Goal: Information Seeking & Learning: Find specific fact

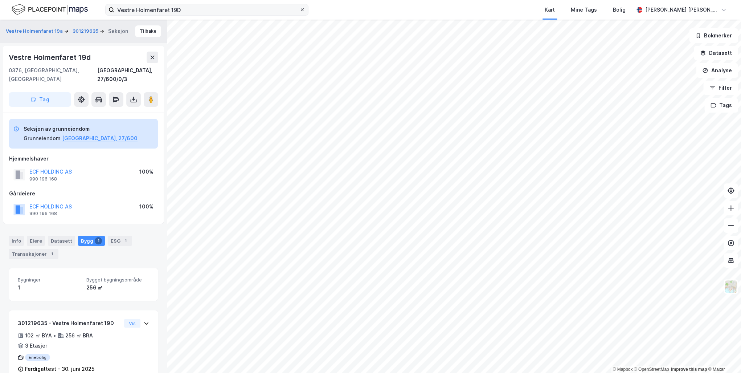
click at [303, 9] on icon at bounding box center [302, 9] width 3 height 3
click at [299, 9] on input "Vestre Holmenfaret 19D" at bounding box center [206, 9] width 185 height 11
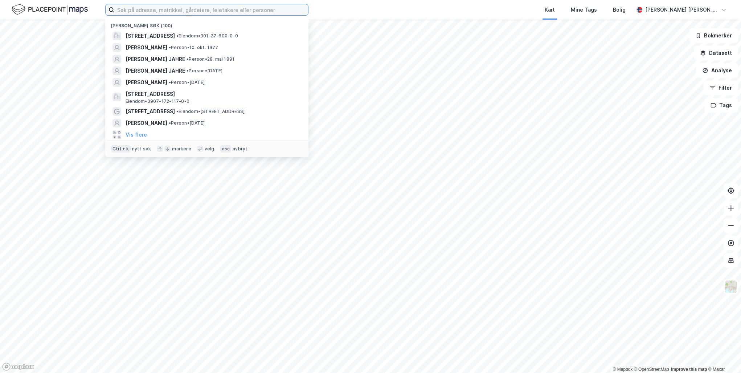
paste input "[PERSON_NAME]"
type input "[PERSON_NAME]"
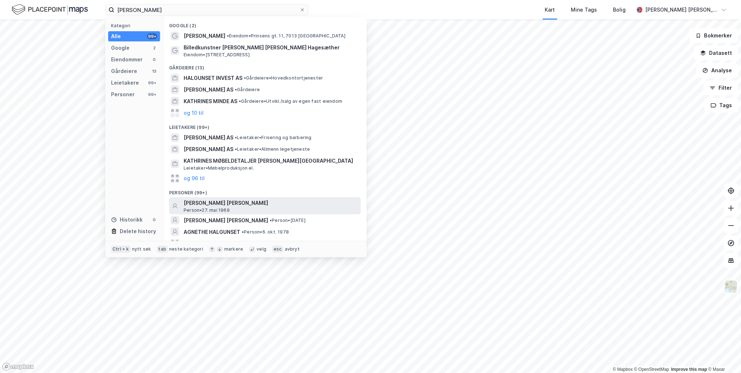
click at [247, 202] on span "[PERSON_NAME] [PERSON_NAME]" at bounding box center [271, 202] width 174 height 9
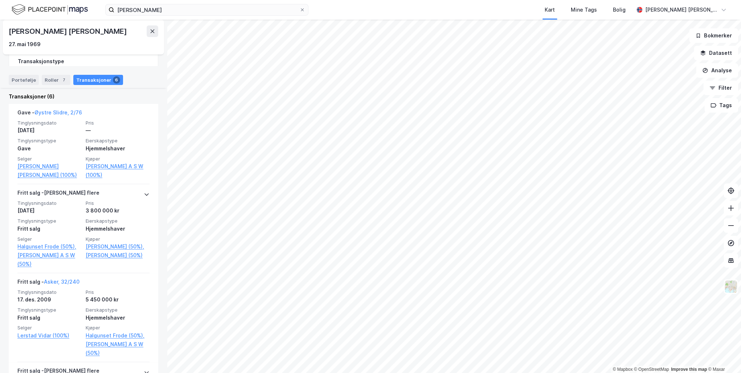
scroll to position [132, 0]
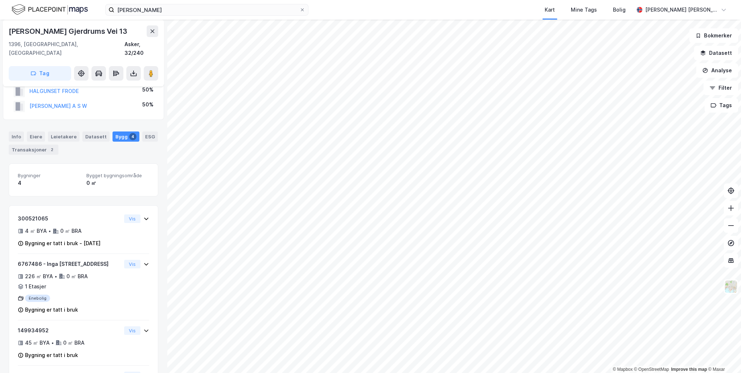
scroll to position [86, 0]
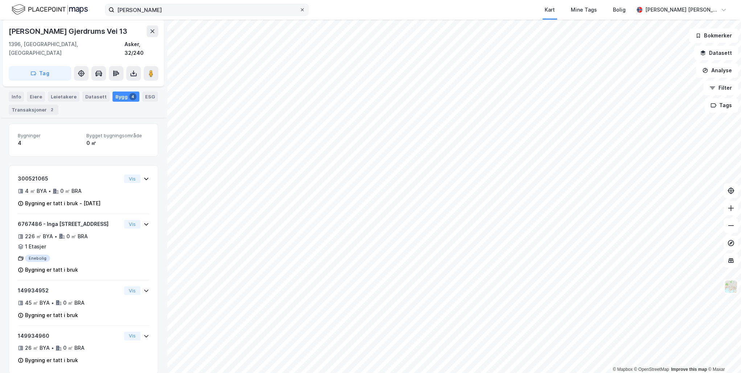
click at [299, 8] on span at bounding box center [302, 10] width 6 height 6
click at [299, 8] on input "[PERSON_NAME]" at bounding box center [206, 9] width 185 height 11
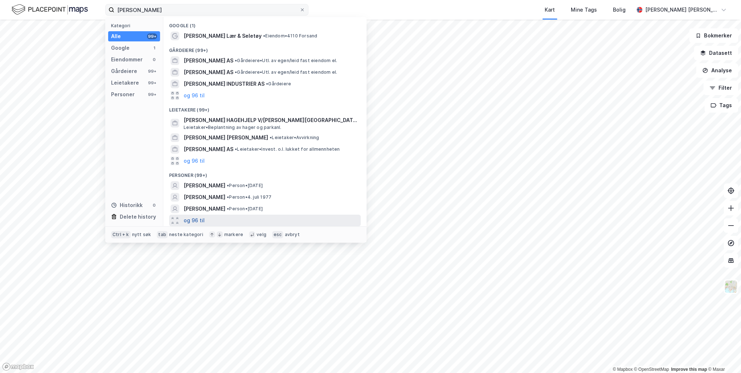
click at [189, 218] on button "og 96 til" at bounding box center [194, 220] width 21 height 9
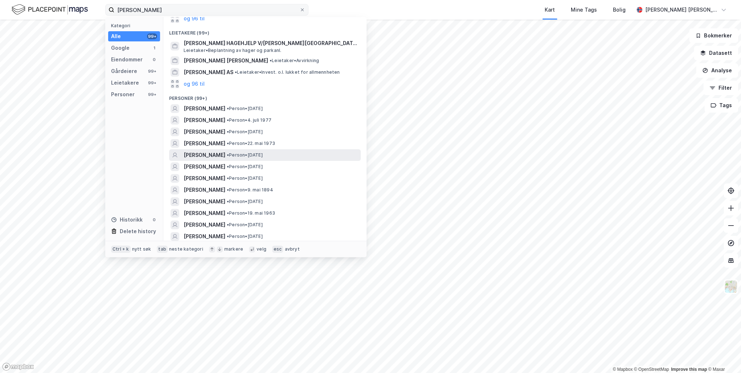
scroll to position [87, 0]
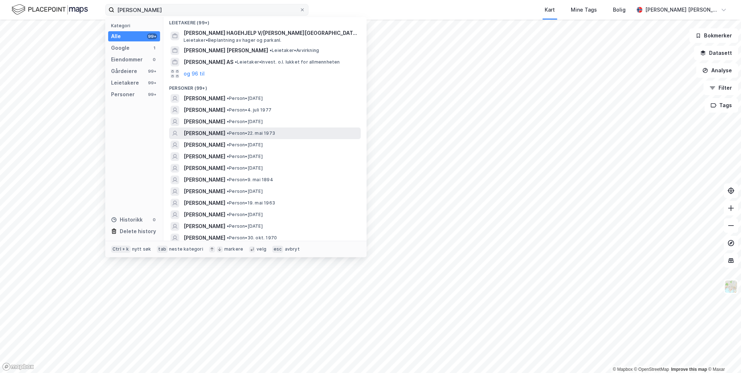
click at [188, 131] on span "[PERSON_NAME]" at bounding box center [205, 133] width 42 height 9
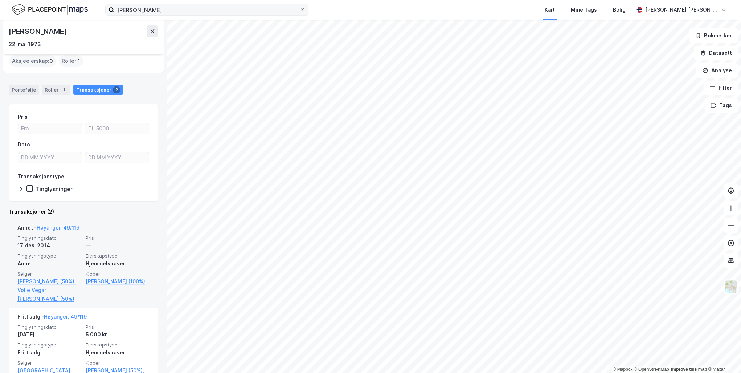
scroll to position [54, 0]
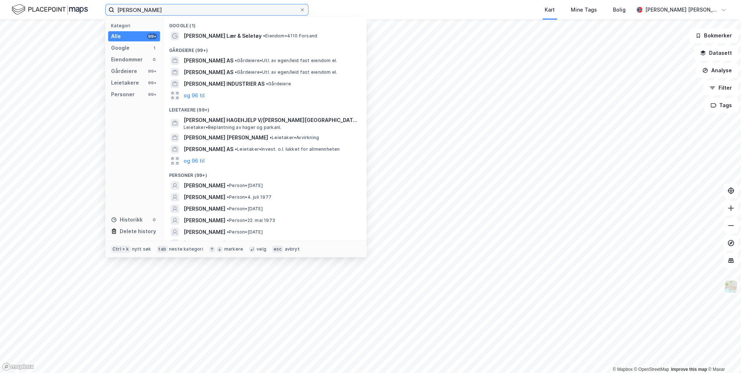
click at [158, 11] on input "[PERSON_NAME]" at bounding box center [206, 9] width 185 height 11
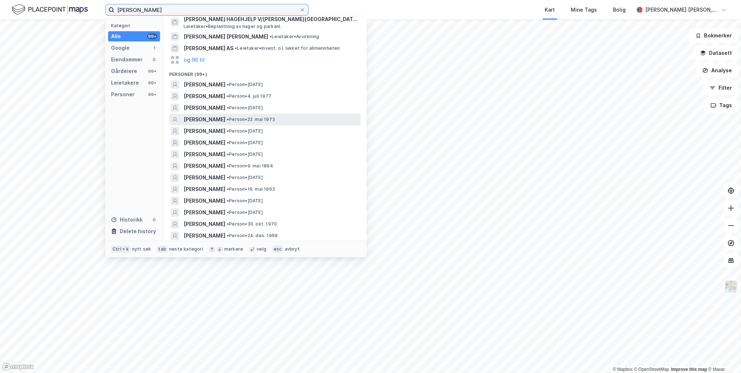
scroll to position [116, 0]
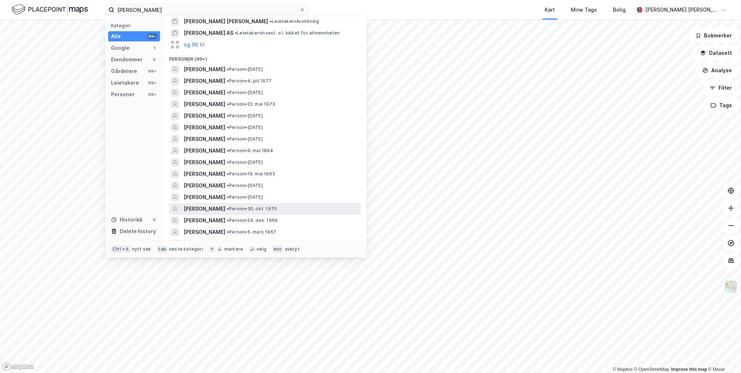
click at [197, 206] on span "[PERSON_NAME]" at bounding box center [205, 208] width 42 height 9
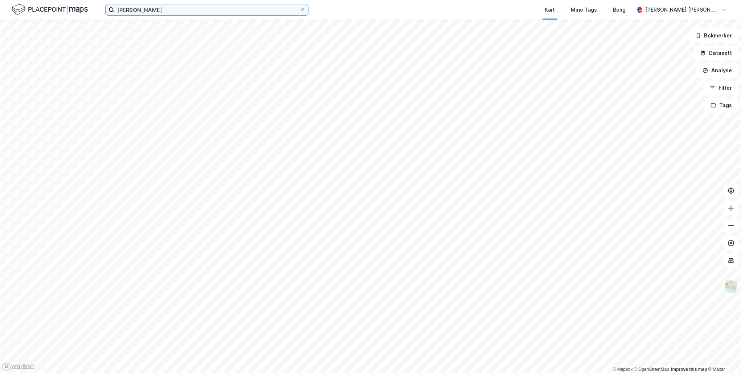
click at [126, 9] on input "[PERSON_NAME]" at bounding box center [206, 9] width 185 height 11
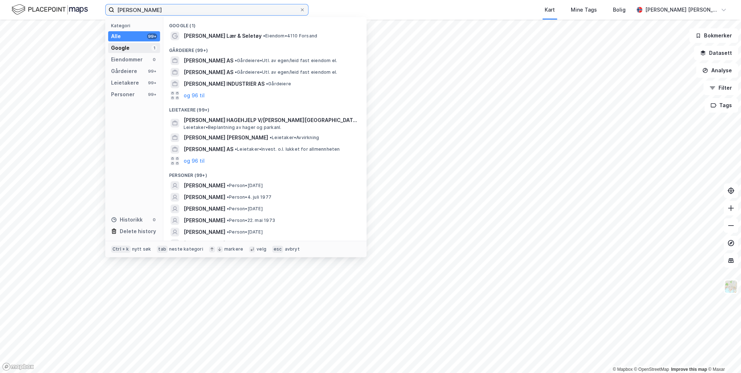
type input "[PERSON_NAME]"
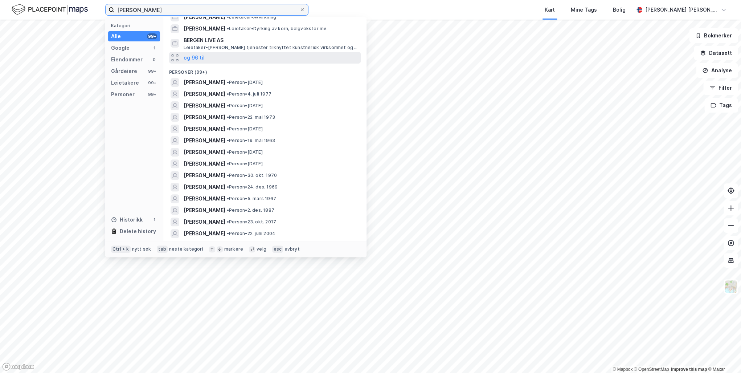
scroll to position [116, 0]
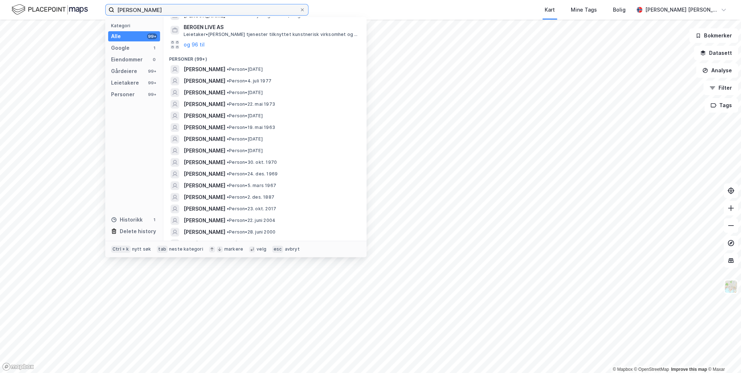
drag, startPoint x: 149, startPoint y: 10, endPoint x: 71, endPoint y: 2, distance: 78.1
click at [71, 2] on div "[PERSON_NAME] Kategori Alle 99+ Google 1 Eiendommer 0 Gårdeiere 99+ Leietakere …" at bounding box center [370, 10] width 741 height 20
paste input "[PERSON_NAME][GEOGRAPHIC_DATA]"
type input "[PERSON_NAME][GEOGRAPHIC_DATA]"
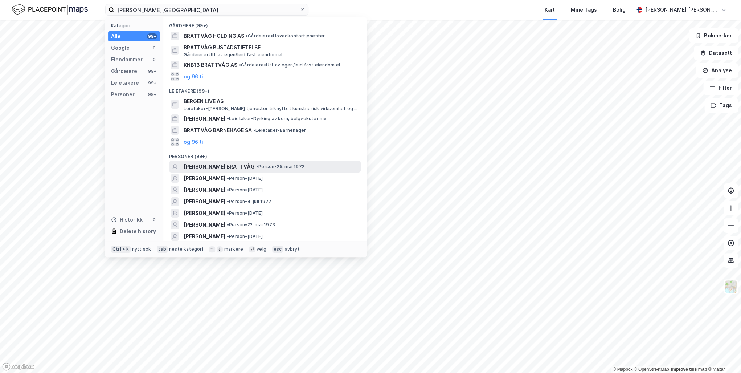
click at [229, 164] on span "[PERSON_NAME] BRATTVÅG" at bounding box center [219, 166] width 71 height 9
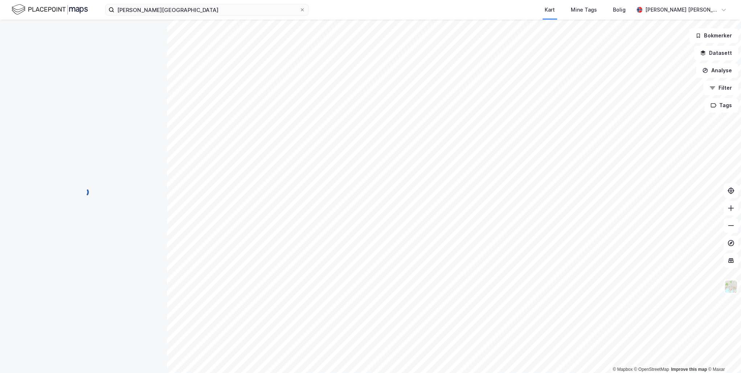
scroll to position [27, 0]
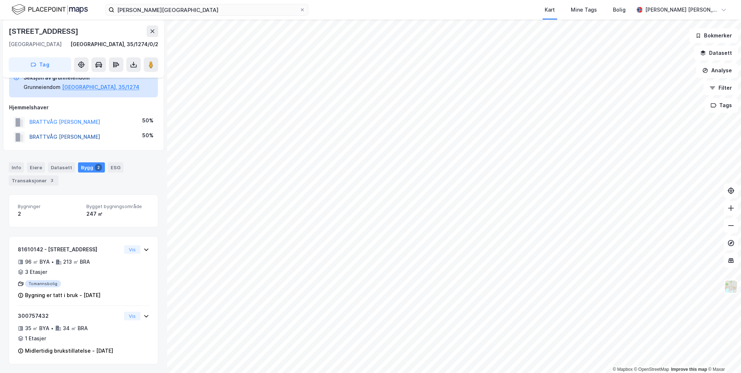
click at [0, 0] on button "BRATTVÅG [PERSON_NAME]" at bounding box center [0, 0] width 0 height 0
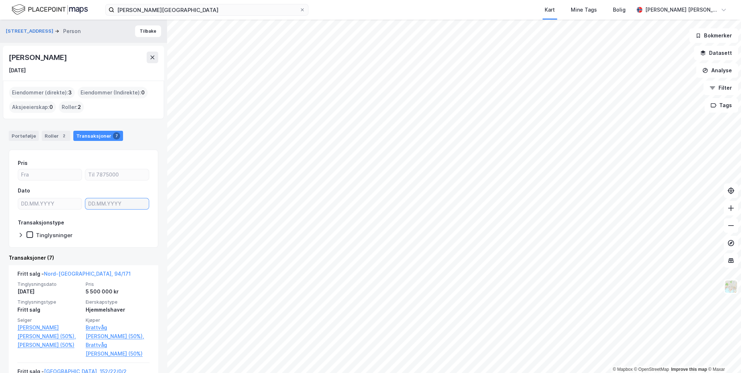
type input "DD.MM.YYYY"
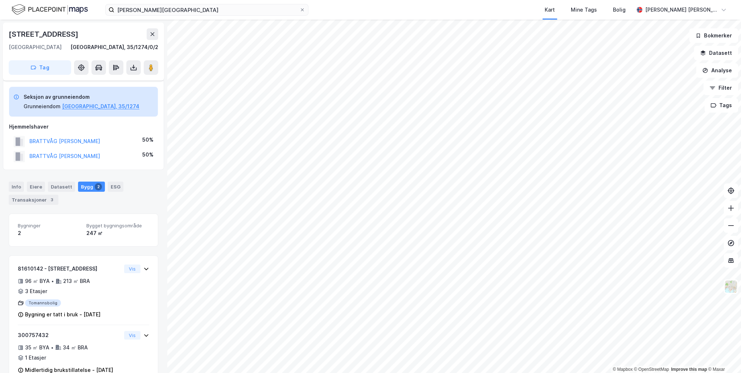
scroll to position [27, 0]
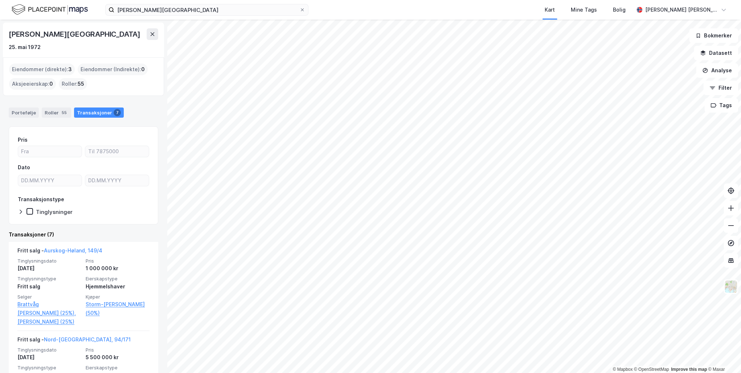
drag, startPoint x: 65, startPoint y: 208, endPoint x: 65, endPoint y: 202, distance: 5.4
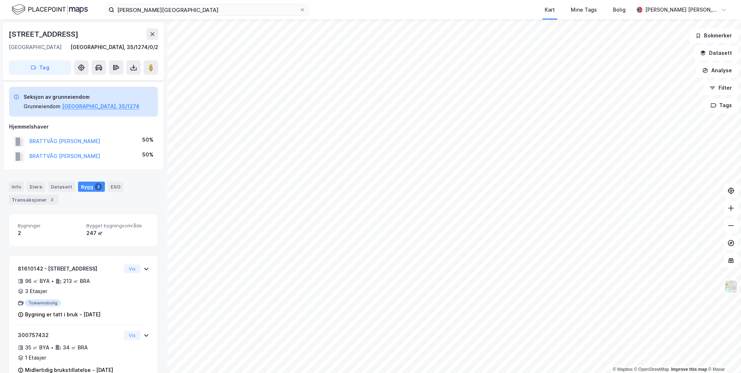
scroll to position [27, 0]
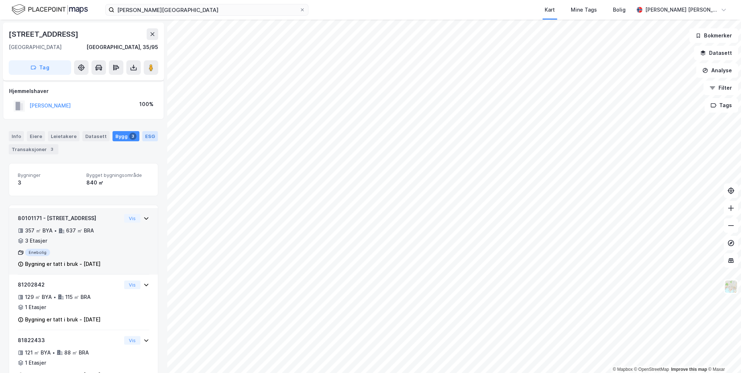
scroll to position [23, 0]
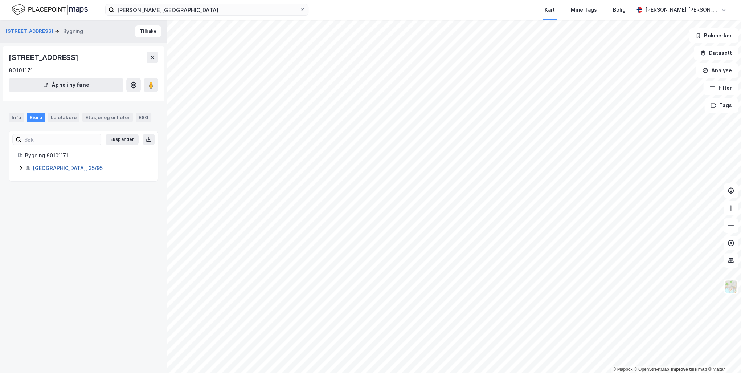
click at [50, 168] on link "[GEOGRAPHIC_DATA], 35/95" at bounding box center [68, 168] width 70 height 6
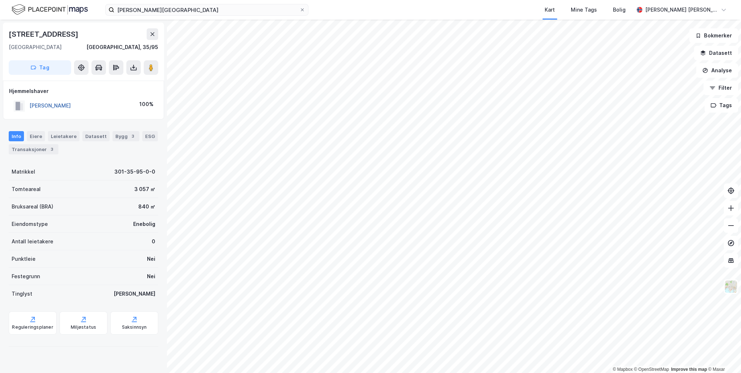
click at [0, 0] on button "[PERSON_NAME]" at bounding box center [0, 0] width 0 height 0
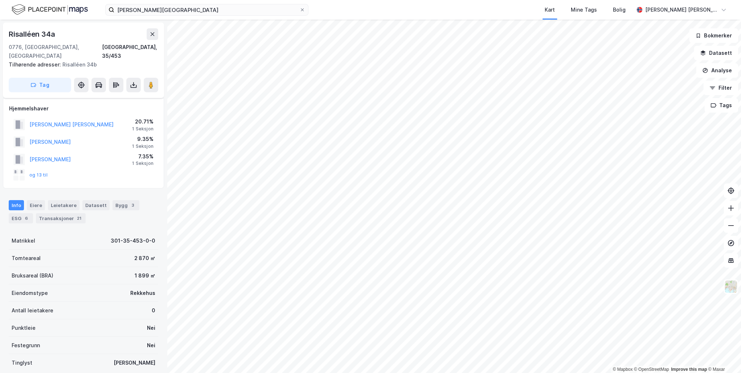
scroll to position [23, 0]
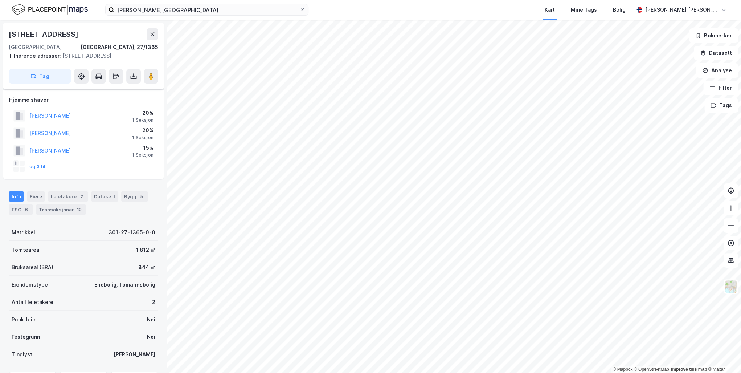
scroll to position [23, 0]
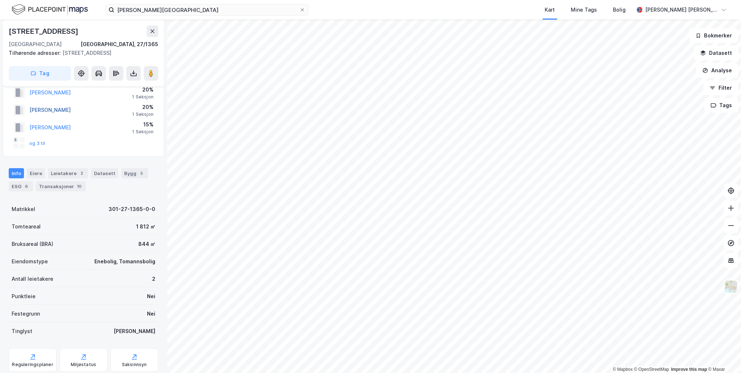
click at [0, 0] on button "[PERSON_NAME]" at bounding box center [0, 0] width 0 height 0
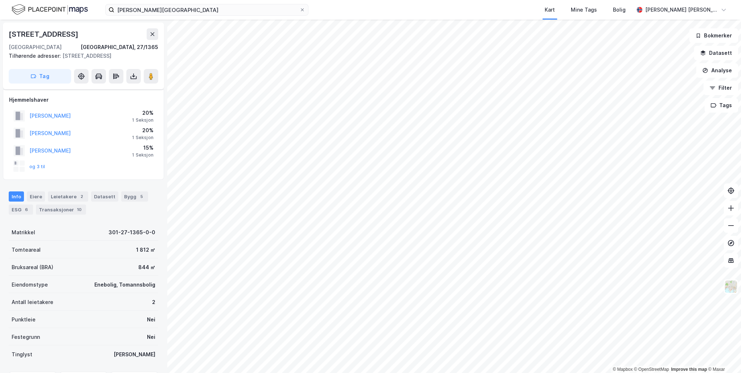
scroll to position [23, 0]
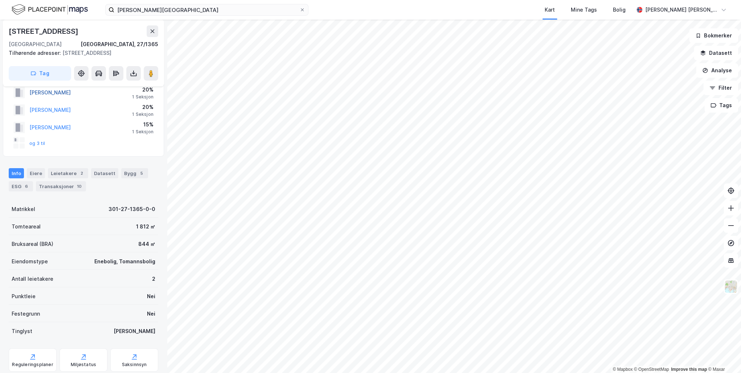
click at [0, 0] on button "[PERSON_NAME]" at bounding box center [0, 0] width 0 height 0
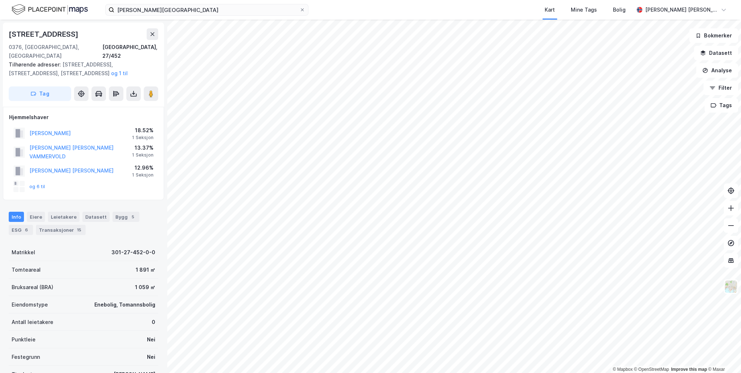
scroll to position [2, 0]
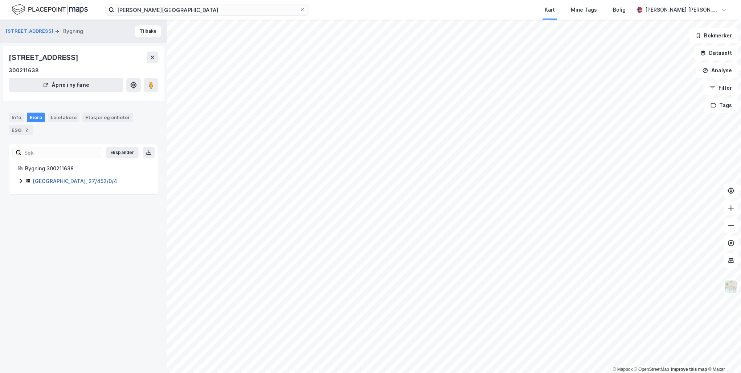
click at [56, 178] on link "[GEOGRAPHIC_DATA], 27/452/0/4" at bounding box center [75, 181] width 85 height 6
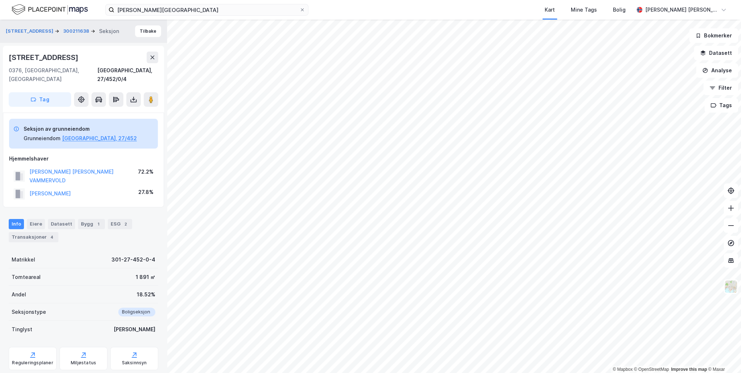
scroll to position [2, 0]
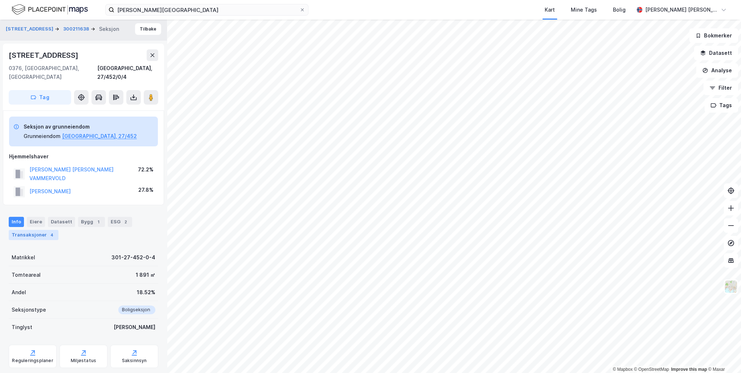
click at [25, 230] on div "Transaksjoner 4" at bounding box center [34, 235] width 50 height 10
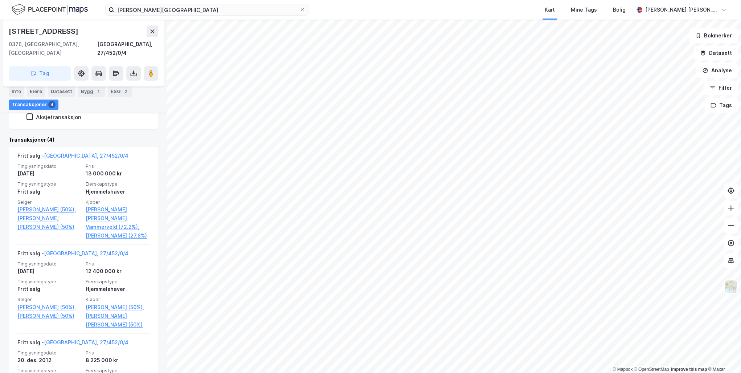
scroll to position [232, 0]
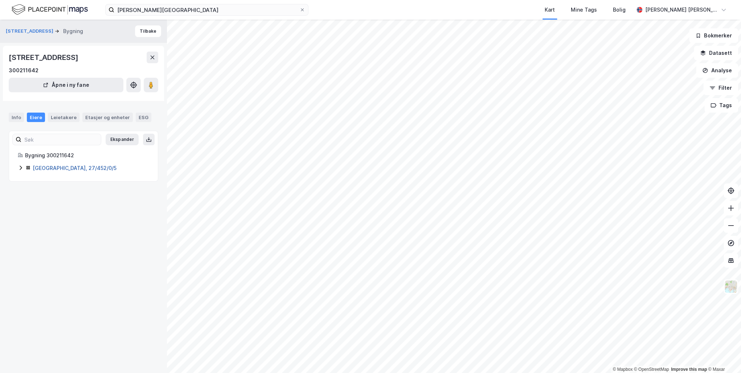
click at [61, 167] on link "[GEOGRAPHIC_DATA], 27/452/0/5" at bounding box center [75, 168] width 84 height 6
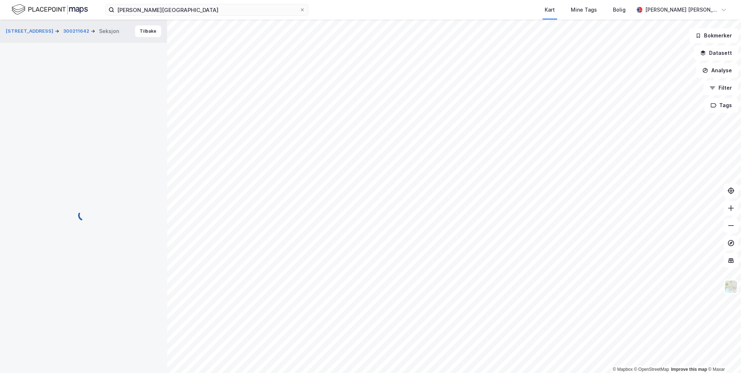
scroll to position [35, 0]
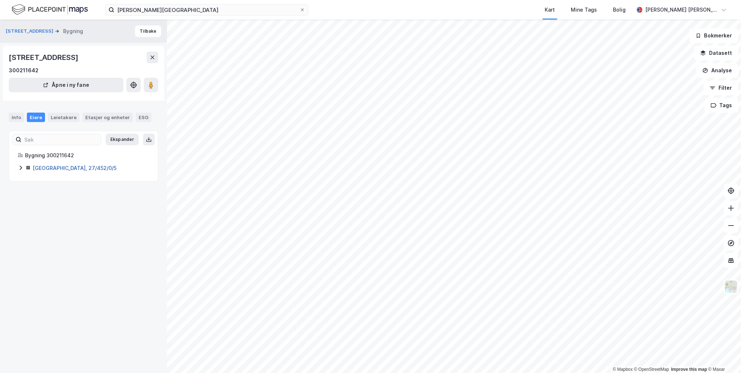
click at [44, 165] on link "[GEOGRAPHIC_DATA], 27/452/0/5" at bounding box center [75, 168] width 84 height 6
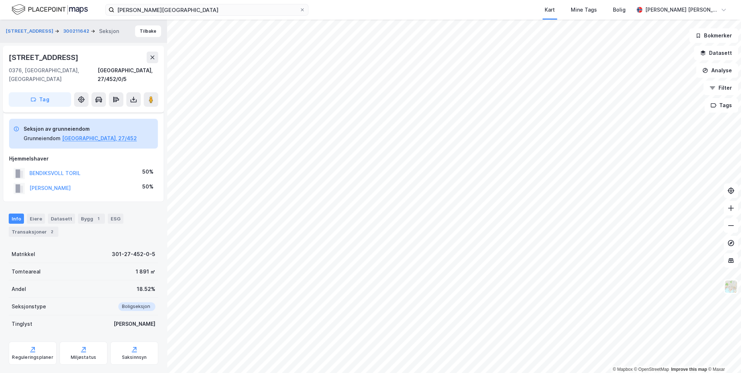
scroll to position [35, 0]
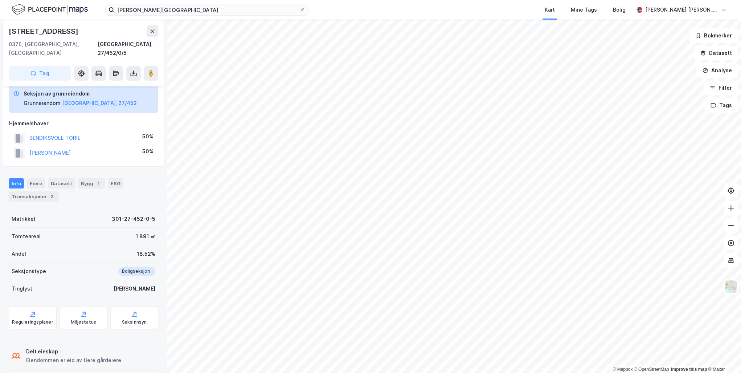
scroll to position [35, 0]
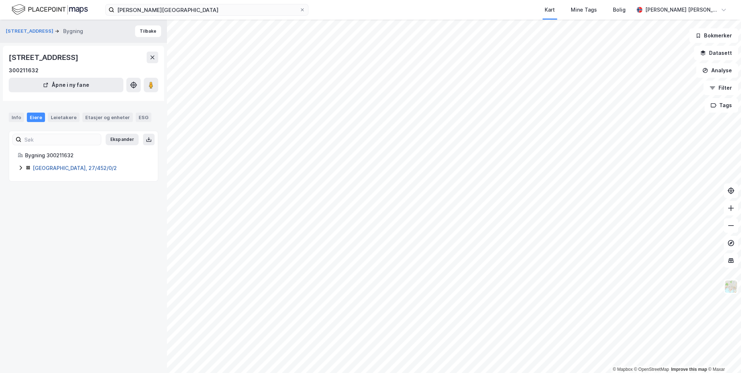
click at [41, 165] on link "[GEOGRAPHIC_DATA], 27/452/0/2" at bounding box center [75, 168] width 84 height 6
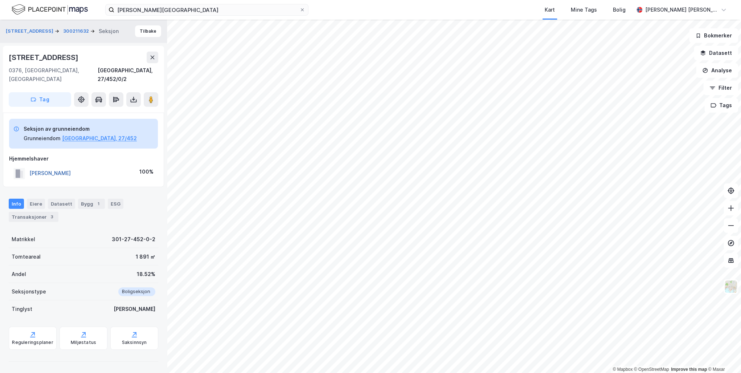
click at [0, 0] on button "[PERSON_NAME]" at bounding box center [0, 0] width 0 height 0
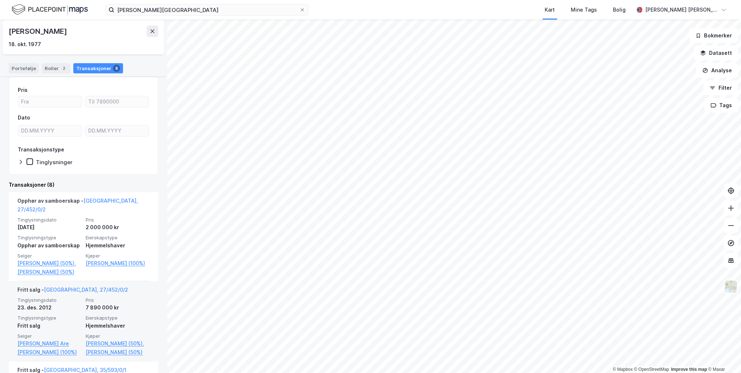
scroll to position [58, 0]
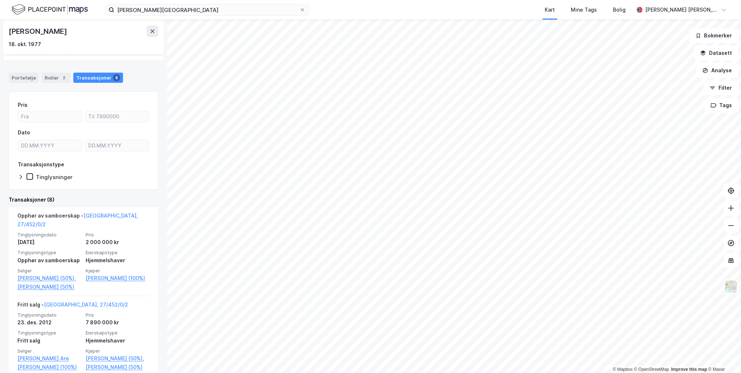
drag, startPoint x: 98, startPoint y: 33, endPoint x: 1, endPoint y: 32, distance: 96.2
click at [1, 32] on div "[STREET_ADDRESS] ... Holmenkollveien 26g Person [PERSON_NAME] 18. okt. 1977 Eie…" at bounding box center [83, 196] width 167 height 353
drag, startPoint x: 1, startPoint y: 32, endPoint x: 85, endPoint y: 52, distance: 85.9
click at [85, 53] on div "[STREET_ADDRESS] ... Holmenkollveien 26g Person [PERSON_NAME] 18. okt. 1977 Eie…" at bounding box center [83, 196] width 167 height 353
drag, startPoint x: 85, startPoint y: 52, endPoint x: 65, endPoint y: 45, distance: 21.2
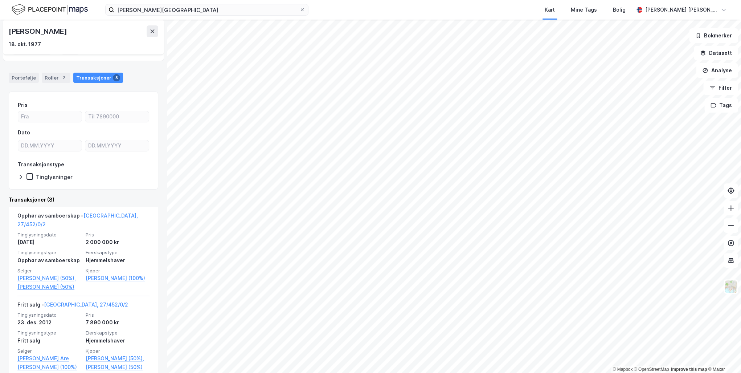
click at [65, 45] on div "18. okt. 1977" at bounding box center [83, 44] width 149 height 9
drag, startPoint x: 95, startPoint y: 30, endPoint x: 10, endPoint y: 31, distance: 85.3
click at [10, 31] on div "[PERSON_NAME]" at bounding box center [83, 31] width 149 height 12
drag, startPoint x: 10, startPoint y: 31, endPoint x: 83, endPoint y: 32, distance: 72.6
copy div "[PERSON_NAME]"
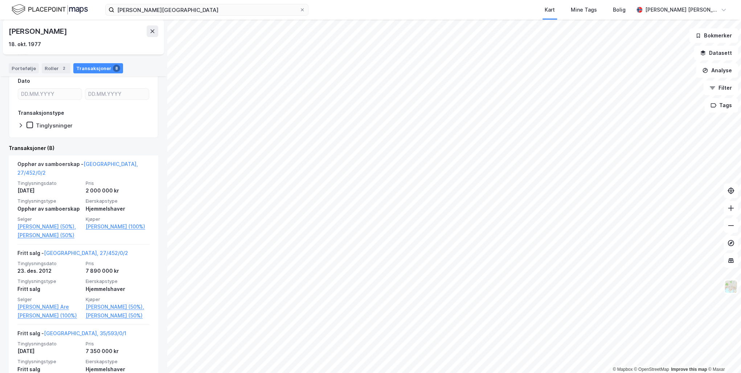
scroll to position [116, 0]
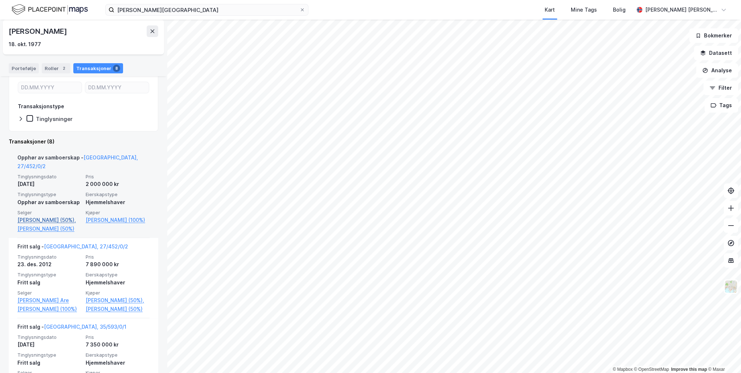
click at [30, 216] on link "[PERSON_NAME] (50%)," at bounding box center [49, 220] width 64 height 9
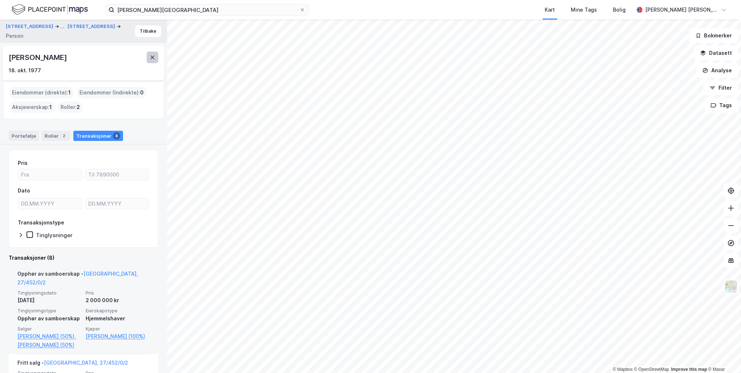
click at [151, 57] on icon at bounding box center [152, 57] width 6 height 6
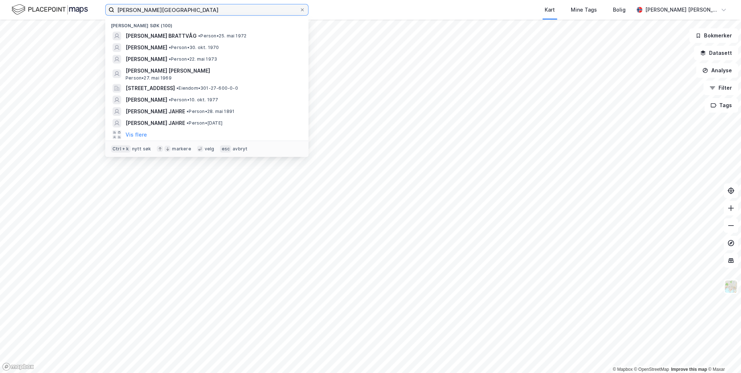
drag, startPoint x: 182, startPoint y: 10, endPoint x: 92, endPoint y: 8, distance: 90.4
click at [92, 8] on div "[PERSON_NAME] Nylige søk (100) [PERSON_NAME] BRATTVÅG • Person • 25. mai 1972 […" at bounding box center [370, 10] width 741 height 20
paste input "[STREET_ADDRESS]"
type input "[STREET_ADDRESS]"
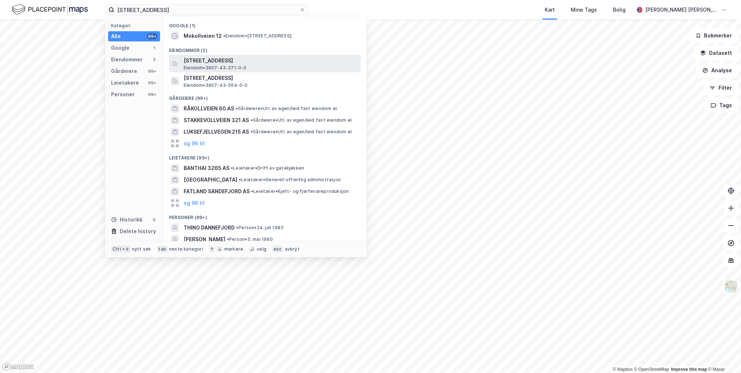
click at [212, 62] on span "[STREET_ADDRESS]" at bounding box center [271, 60] width 174 height 9
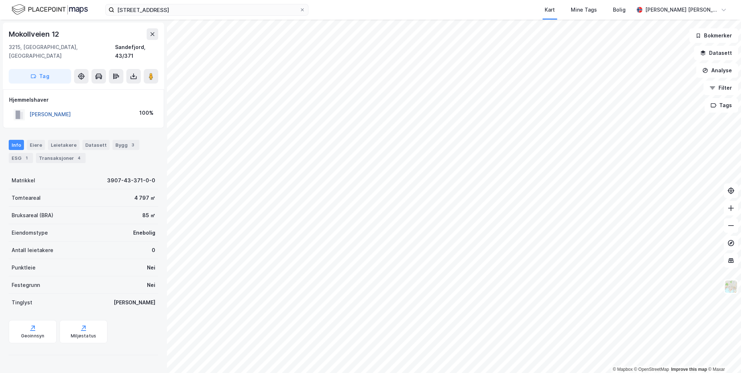
click at [0, 0] on button "[PERSON_NAME]" at bounding box center [0, 0] width 0 height 0
